Goal: Task Accomplishment & Management: Use online tool/utility

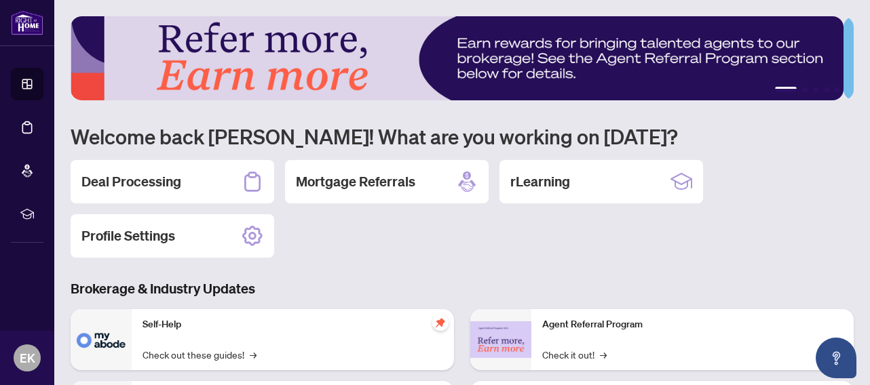
click at [115, 177] on h2 "Deal Processing" at bounding box center [131, 181] width 100 height 19
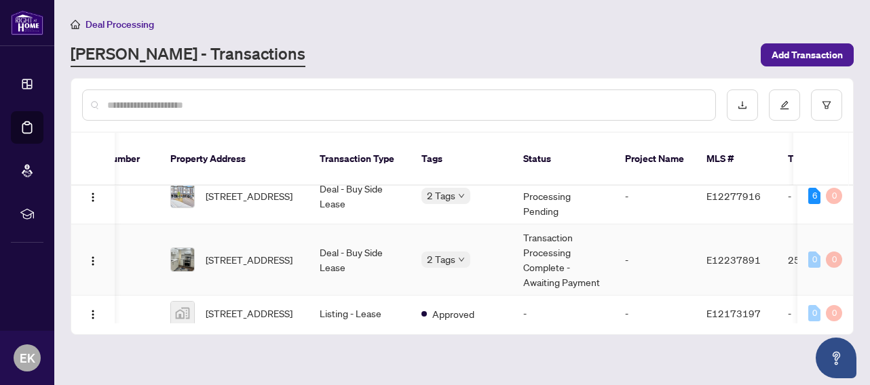
scroll to position [76, 50]
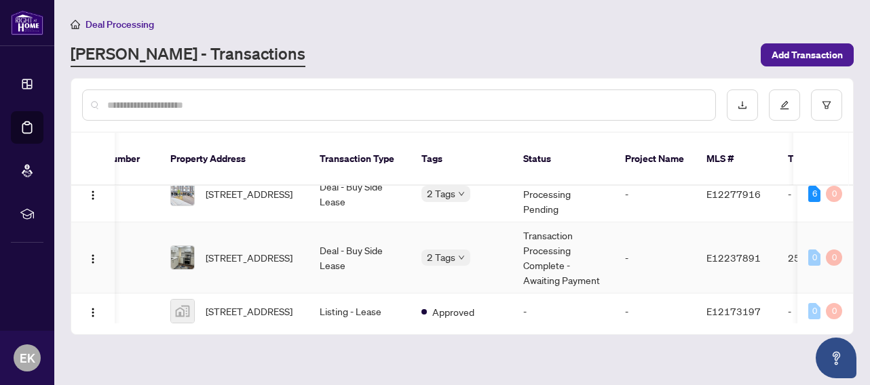
click at [353, 233] on td "Deal - Buy Side Lease" at bounding box center [360, 258] width 102 height 71
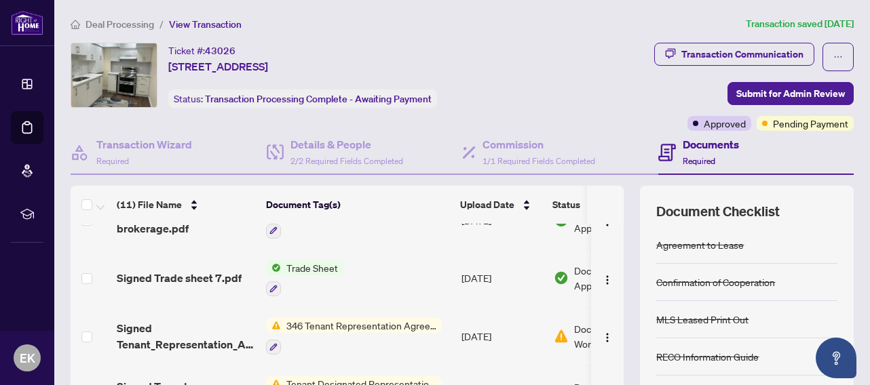
scroll to position [92, 0]
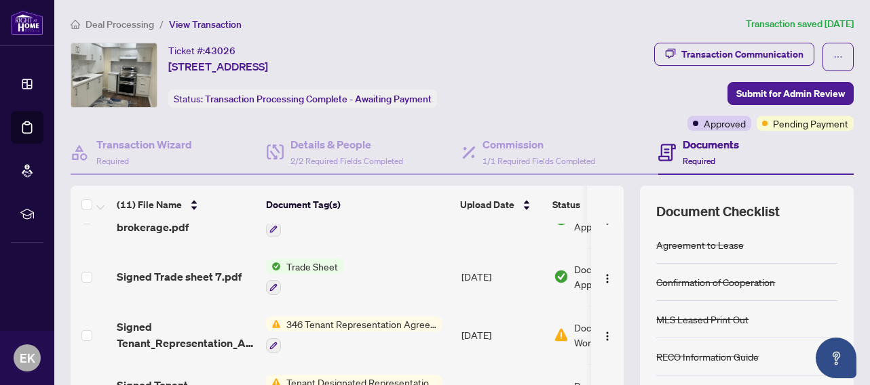
click at [309, 262] on span "Trade Sheet" at bounding box center [312, 266] width 62 height 15
click at [206, 276] on span "Signed Trade sheet 7.pdf" at bounding box center [179, 277] width 125 height 16
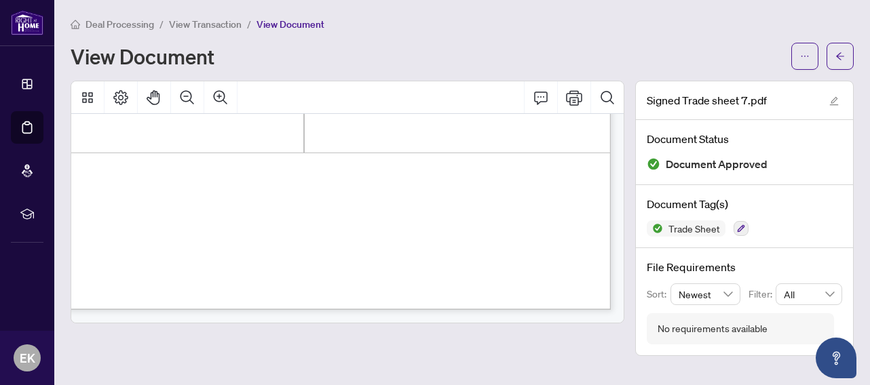
scroll to position [343, 0]
